Goal: Find specific page/section: Find specific page/section

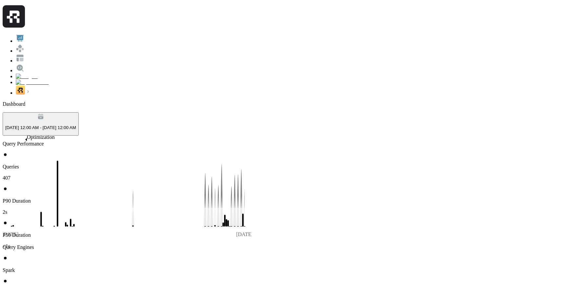
click at [17, 96] on ul at bounding box center [283, 65] width 561 height 62
click at [16, 85] on img at bounding box center [32, 82] width 33 height 6
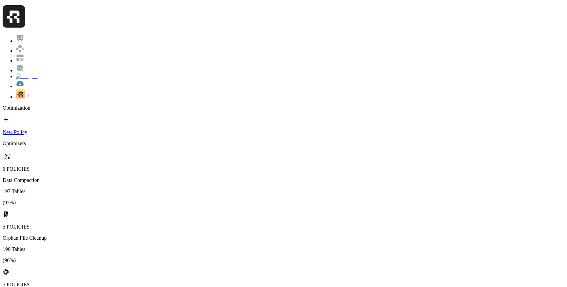
click at [526, 118] on link "New Policy" at bounding box center [283, 126] width 561 height 17
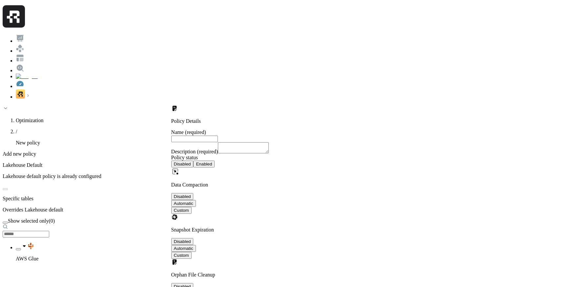
click at [28, 242] on icon at bounding box center [24, 245] width 7 height 7
click at [41, 267] on icon at bounding box center [37, 270] width 7 height 7
click at [26, 245] on icon at bounding box center [24, 246] width 3 height 2
click at [16, 62] on img at bounding box center [20, 58] width 9 height 9
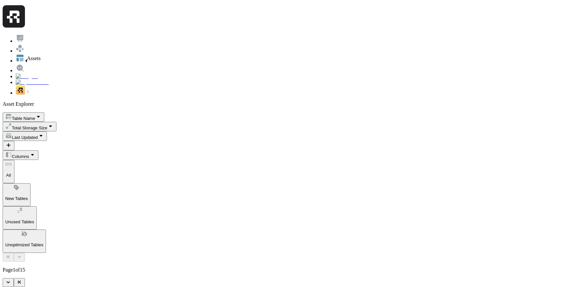
click at [18, 52] on img at bounding box center [20, 48] width 9 height 9
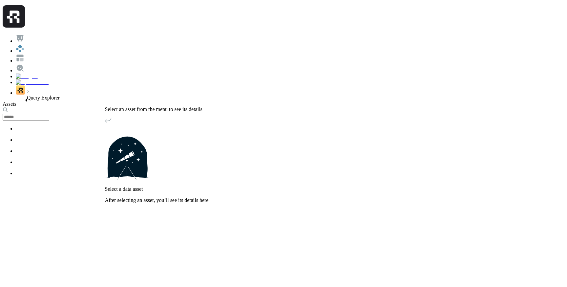
click at [20, 73] on link at bounding box center [20, 71] width 9 height 6
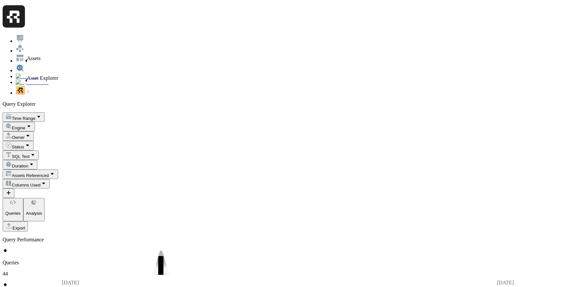
click at [18, 53] on link at bounding box center [20, 51] width 9 height 6
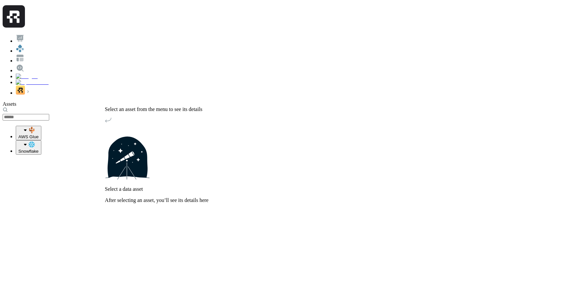
click at [33, 126] on button "AWS Glue" at bounding box center [29, 133] width 26 height 14
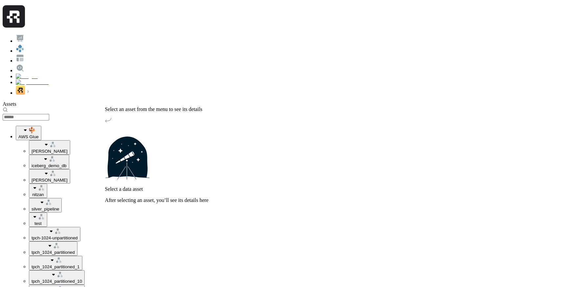
click at [43, 141] on icon "button" at bounding box center [46, 144] width 7 height 7
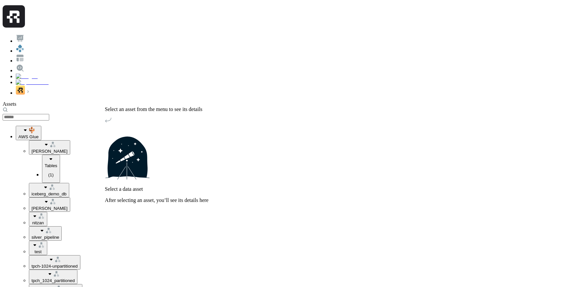
click at [49, 155] on icon "button" at bounding box center [51, 158] width 7 height 7
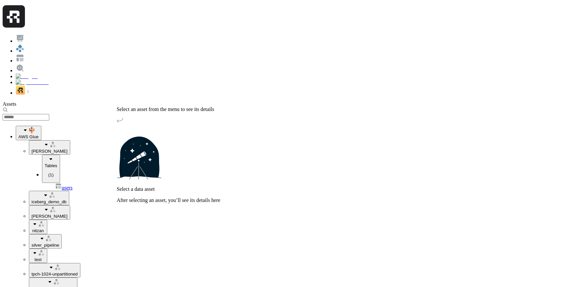
scroll to position [0, 0]
click at [86, 183] on ul "users" at bounding box center [79, 187] width 75 height 8
click at [72, 185] on link "users" at bounding box center [63, 188] width 17 height 6
